Goal: Information Seeking & Learning: Learn about a topic

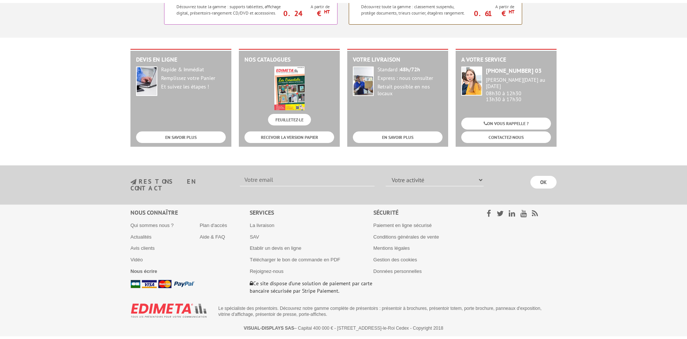
scroll to position [761, 0]
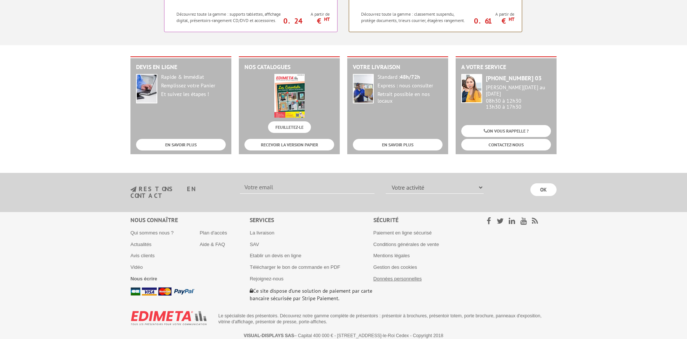
drag, startPoint x: 402, startPoint y: 268, endPoint x: 405, endPoint y: 276, distance: 9.4
click at [402, 268] on ul "Paiement en ligne sécurisé Conditions générales de vente Mentions légales Gesti…" at bounding box center [420, 256] width 94 height 52
click at [405, 276] on link "Données personnelles" at bounding box center [397, 279] width 48 height 6
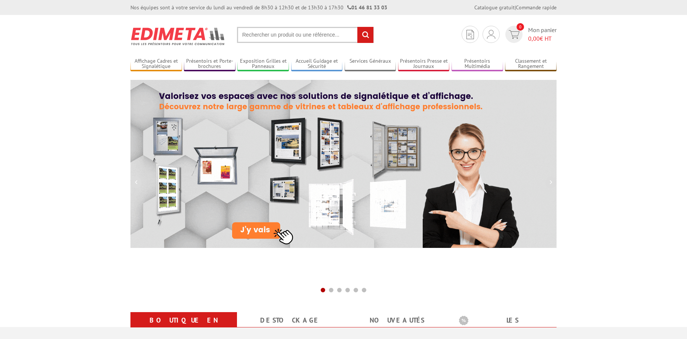
scroll to position [761, 0]
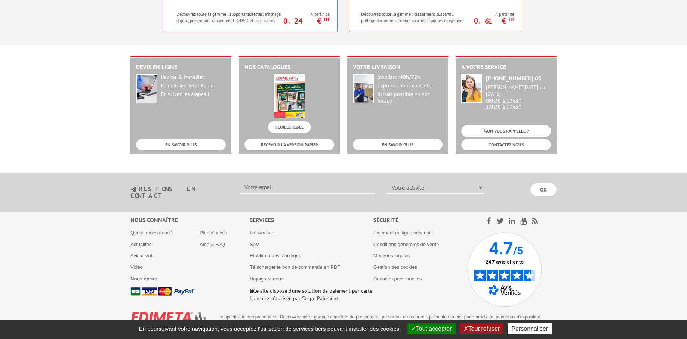
click at [495, 265] on img at bounding box center [504, 270] width 75 height 75
drag, startPoint x: 415, startPoint y: 147, endPoint x: 415, endPoint y: 143, distance: 3.8
click at [415, 147] on link "EN SAVOIR PLUS" at bounding box center [398, 145] width 90 height 12
